Goal: Task Accomplishment & Management: Complete application form

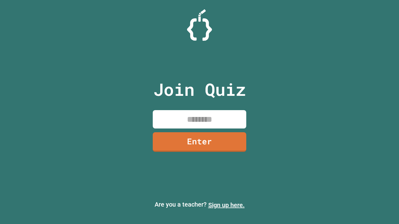
click at [226, 205] on link "Sign up here." at bounding box center [226, 205] width 36 height 7
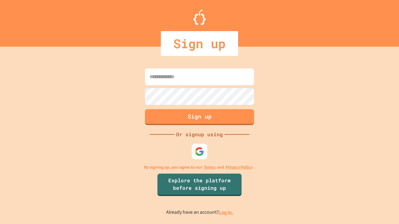
click at [226, 213] on link "Log in." at bounding box center [226, 213] width 14 height 7
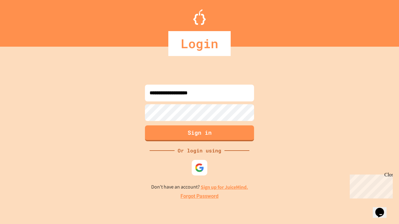
type input "**********"
